Goal: Information Seeking & Learning: Learn about a topic

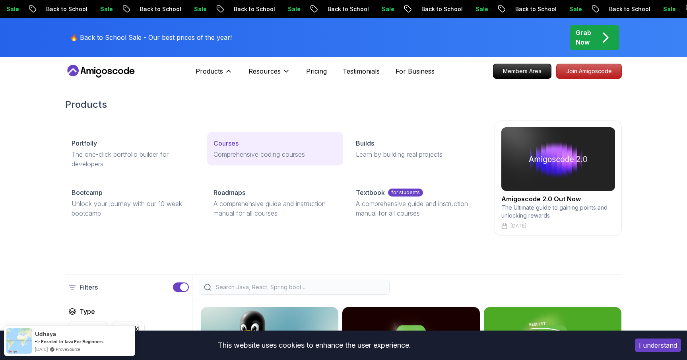
click at [235, 146] on p "Courses" at bounding box center [226, 143] width 25 height 10
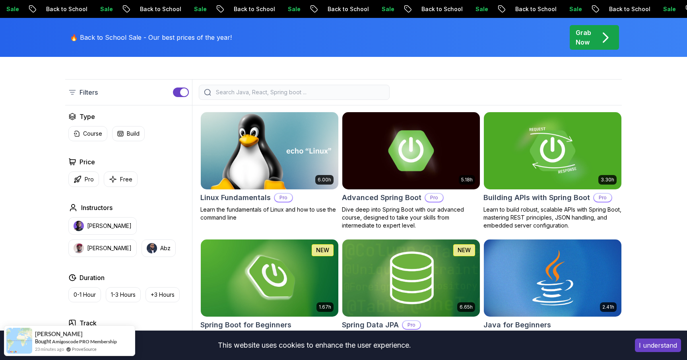
scroll to position [193, 0]
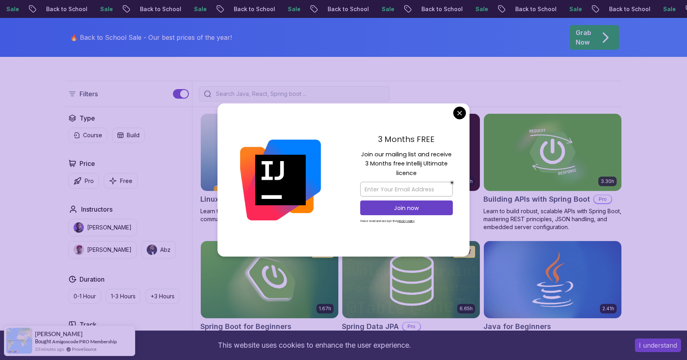
click at [452, 113] on div "3 Months FREE Join our mailing list and receive 3 Months free Intellij Ultimate…" at bounding box center [407, 180] width 126 height 154
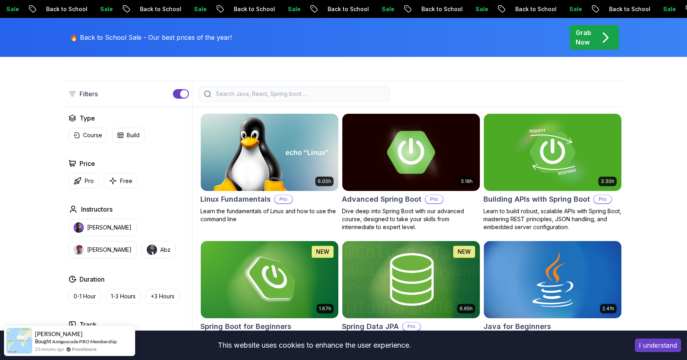
click at [233, 97] on input "search" at bounding box center [299, 94] width 170 height 8
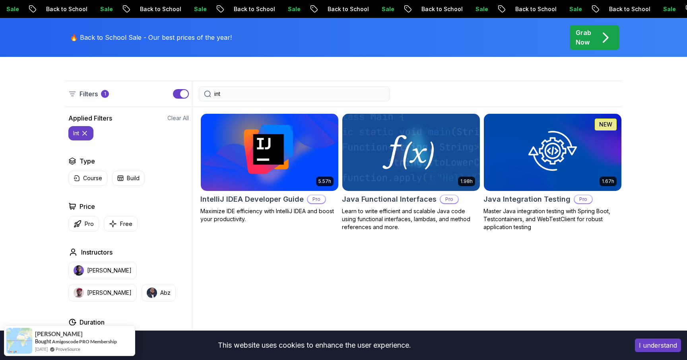
type input "int"
click at [279, 220] on p "Maximize IDE efficiency with IntelliJ IDEA and boost your productivity." at bounding box center [269, 215] width 138 height 16
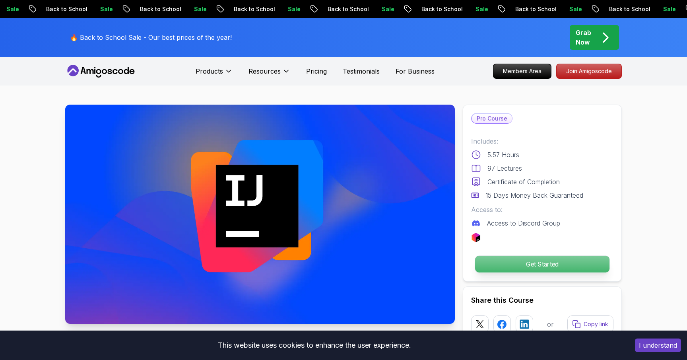
click at [502, 268] on p "Get Started" at bounding box center [542, 264] width 134 height 17
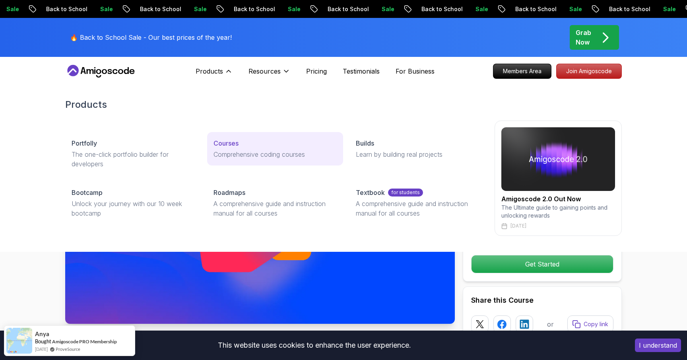
click at [239, 158] on p "Comprehensive coding courses" at bounding box center [275, 155] width 123 height 10
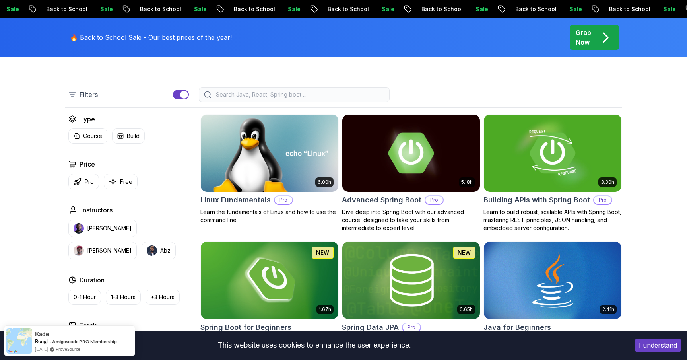
scroll to position [202, 0]
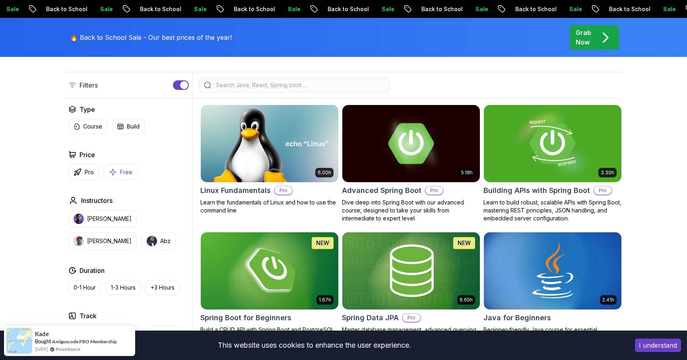
click at [128, 172] on p "Free" at bounding box center [126, 172] width 12 height 8
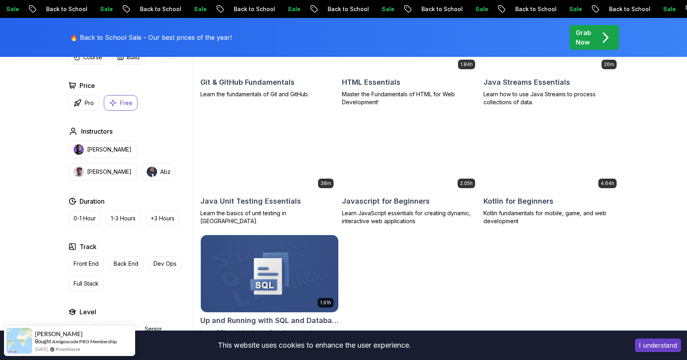
scroll to position [433, 0]
